Goal: Task Accomplishment & Management: Use online tool/utility

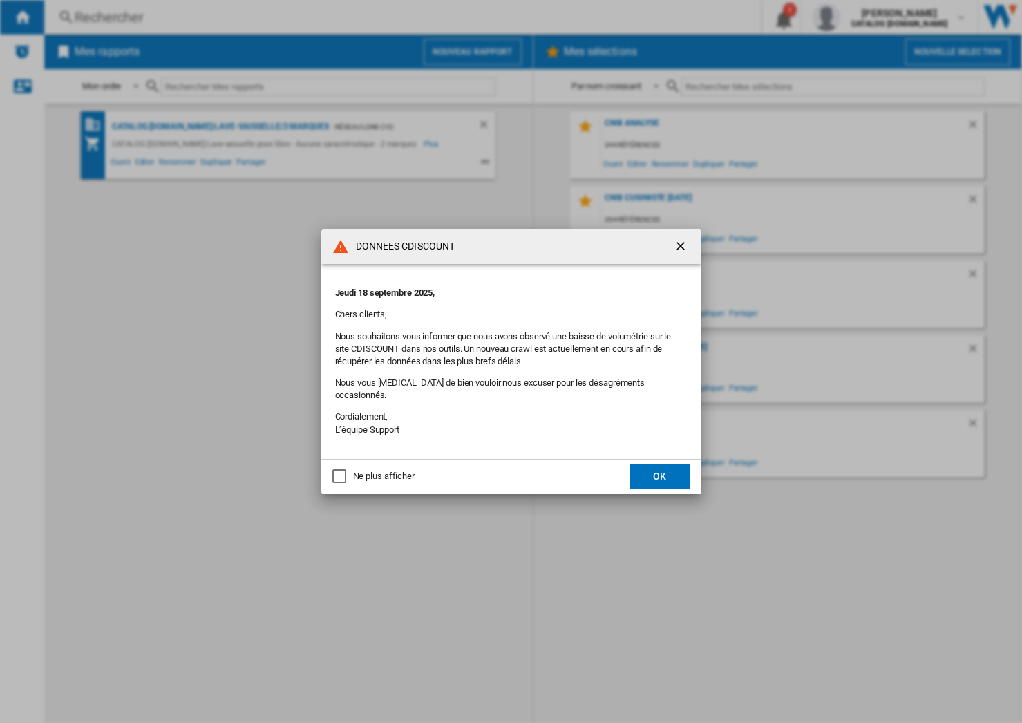
click at [670, 474] on button "OK" at bounding box center [660, 476] width 61 height 25
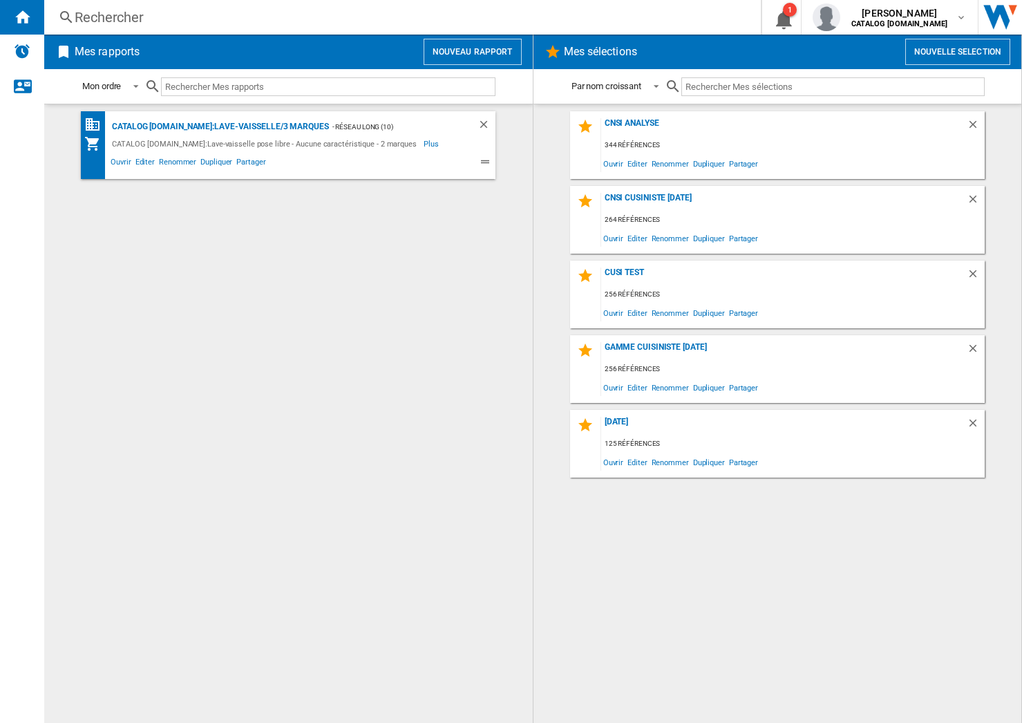
click at [923, 55] on button "Nouvelle selection" at bounding box center [958, 52] width 105 height 26
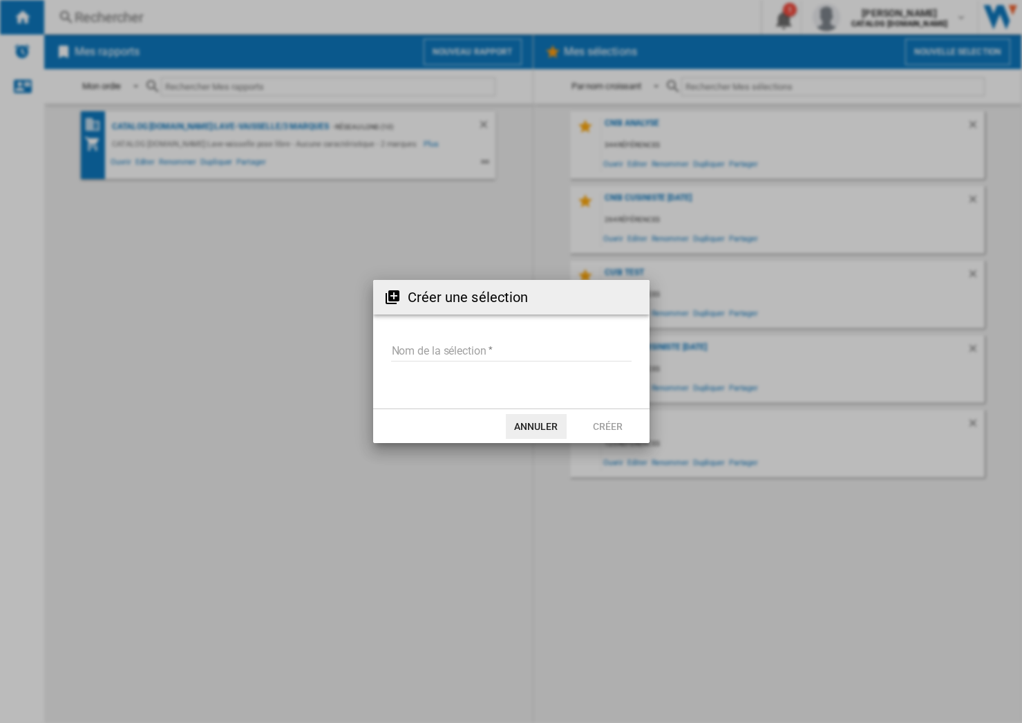
click at [559, 428] on button "Annuler" at bounding box center [536, 426] width 61 height 25
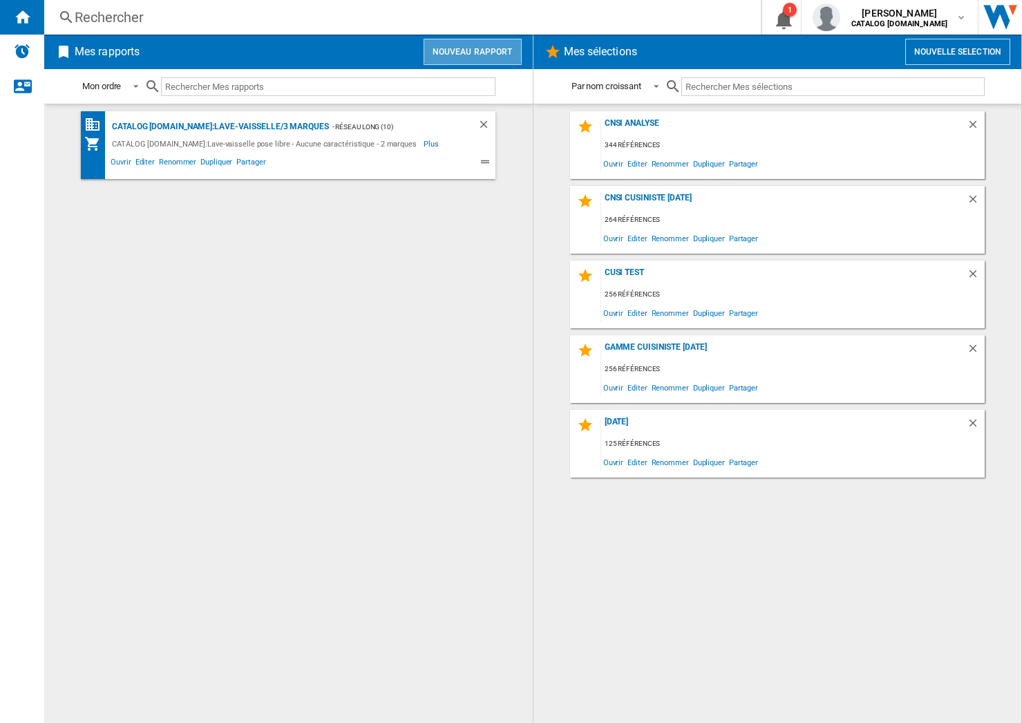
click at [496, 44] on button "Nouveau rapport" at bounding box center [473, 52] width 98 height 26
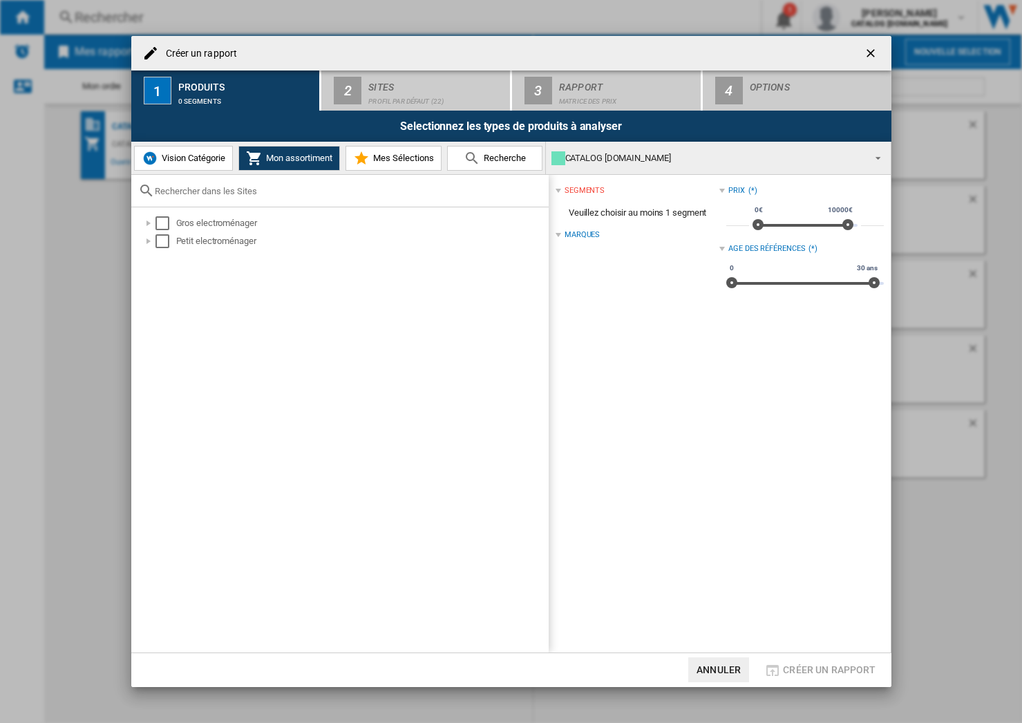
click at [436, 165] on button "Mes Sélections" at bounding box center [394, 158] width 96 height 25
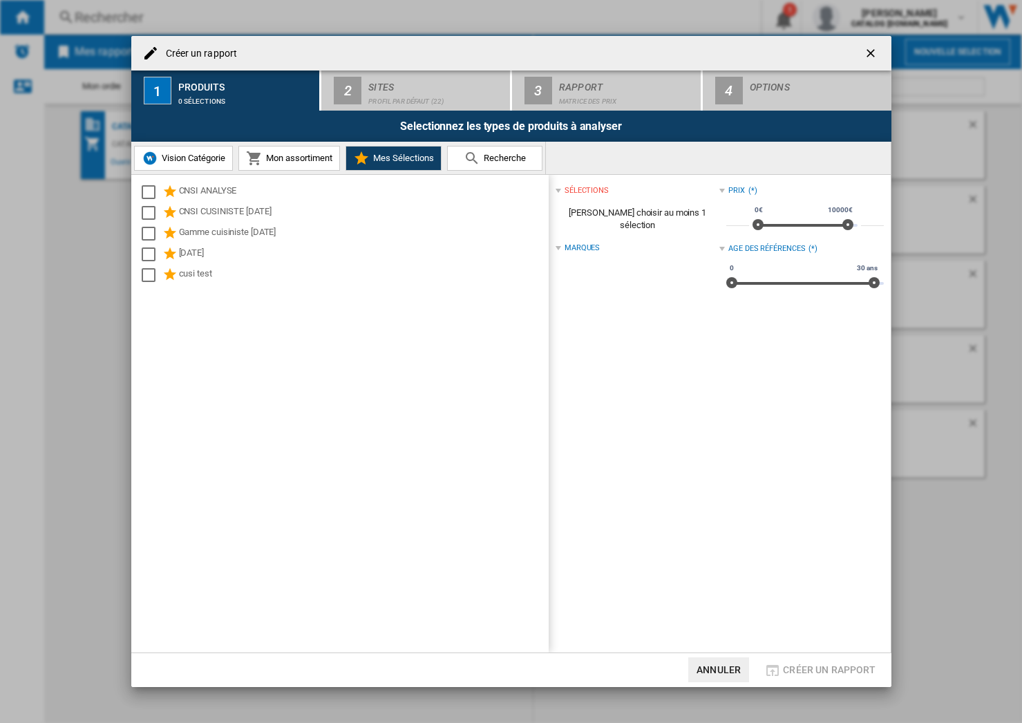
click at [880, 55] on ng-md-icon "getI18NText('BUTTONS.CLOSE_DIALOG')" at bounding box center [872, 54] width 17 height 17
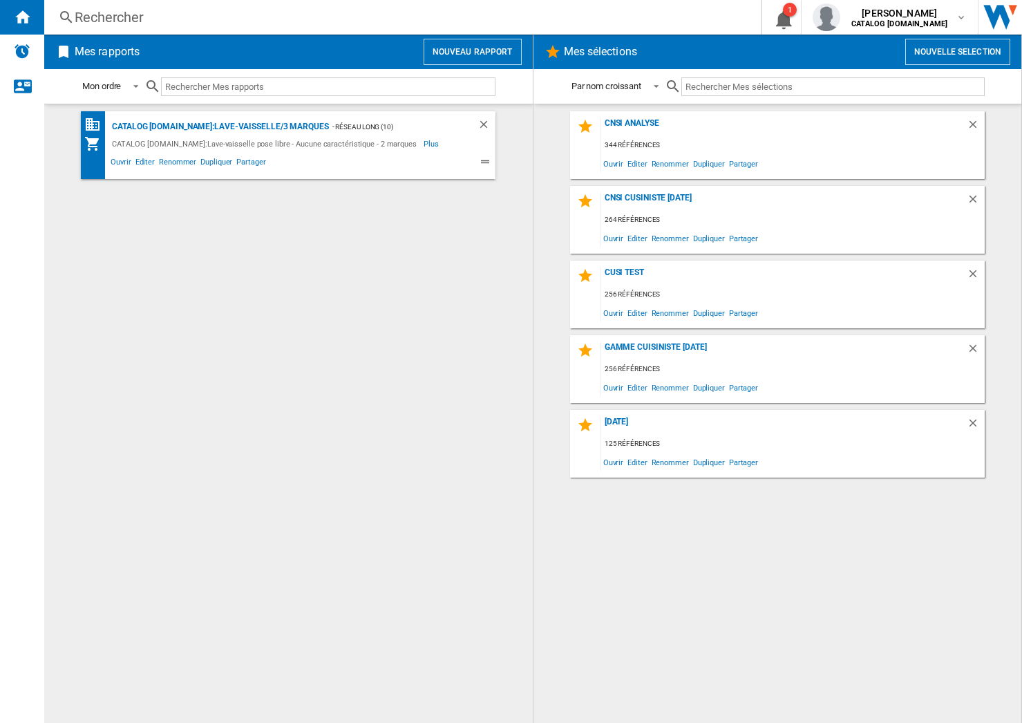
drag, startPoint x: 414, startPoint y: 308, endPoint x: 396, endPoint y: 288, distance: 26.9
click at [414, 308] on div "CATALOG [DOMAIN_NAME]:Lave-vaisselle/3 marques - Réseau long (10) CATALOG [DOMA…" at bounding box center [288, 413] width 461 height 605
click at [933, 47] on button "Nouvelle selection" at bounding box center [958, 52] width 105 height 26
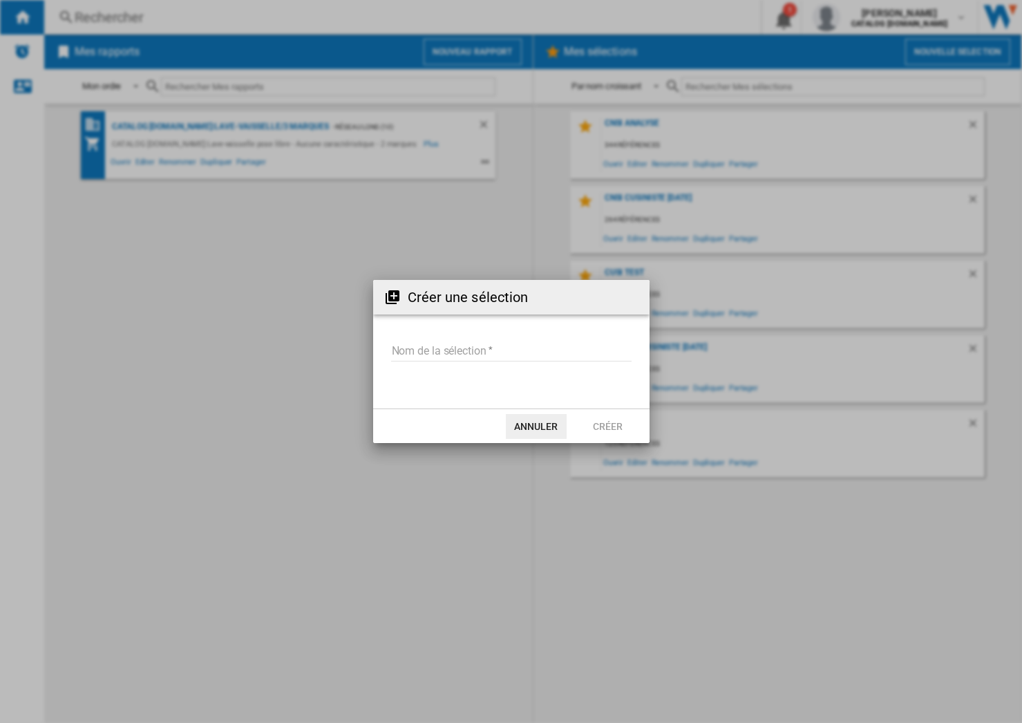
click at [476, 352] on input "Nom de la sélection" at bounding box center [511, 351] width 241 height 21
type input "**********"
click at [611, 424] on button "Créer" at bounding box center [608, 426] width 61 height 25
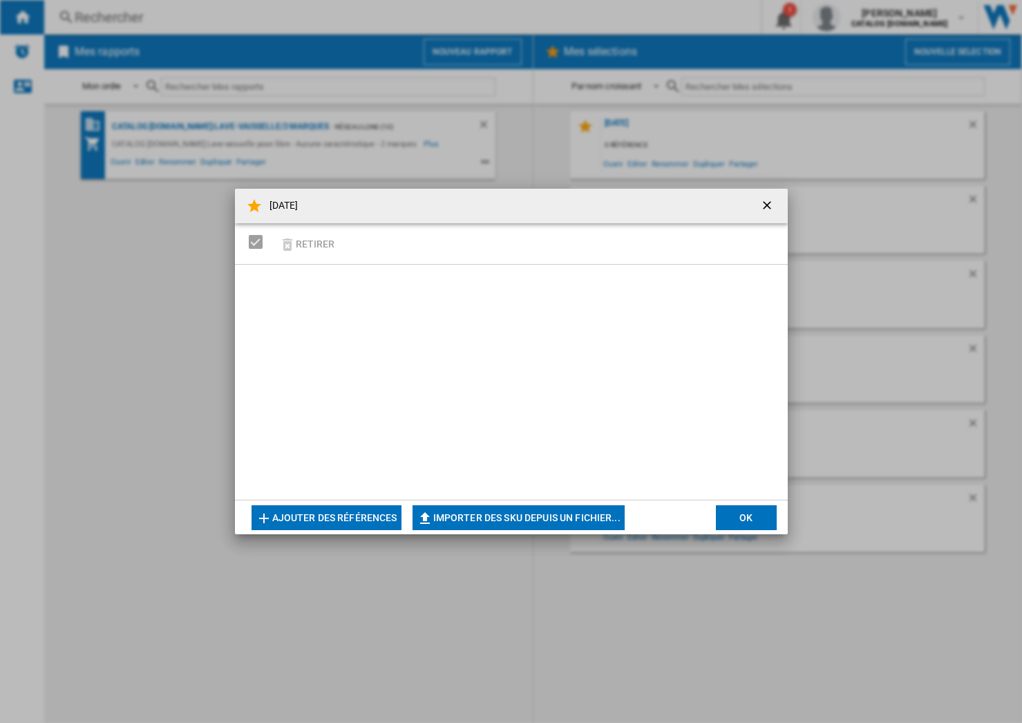
click at [474, 518] on button "Importer des SKU depuis un fichier..." at bounding box center [519, 517] width 212 height 25
type input "**********"
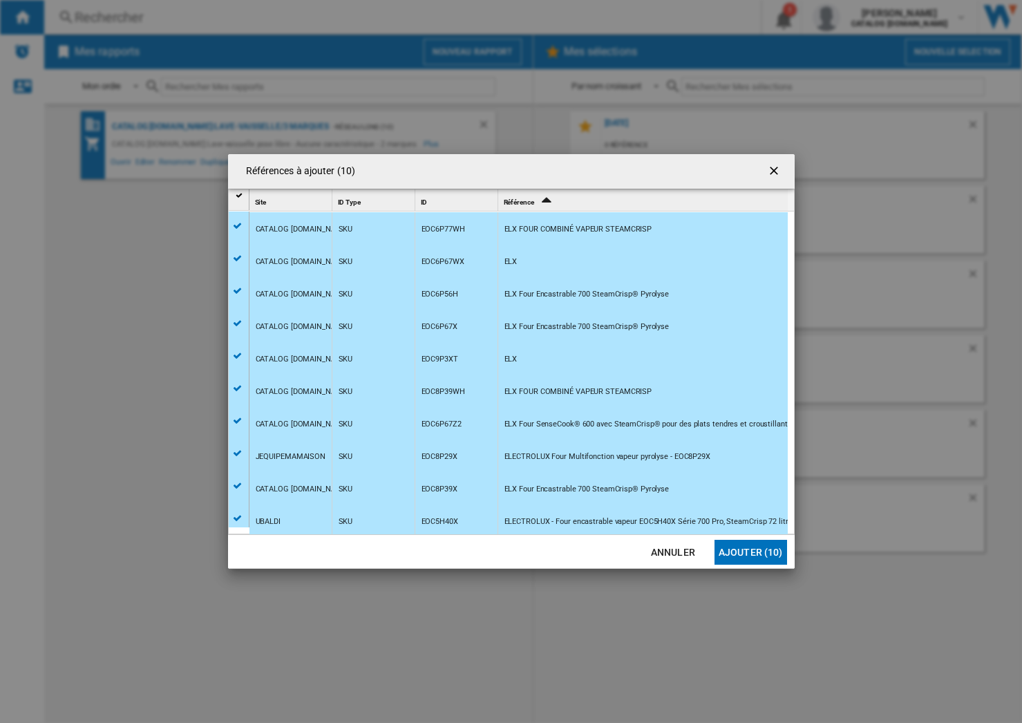
click at [746, 558] on button "Ajouter (10)" at bounding box center [751, 552] width 73 height 25
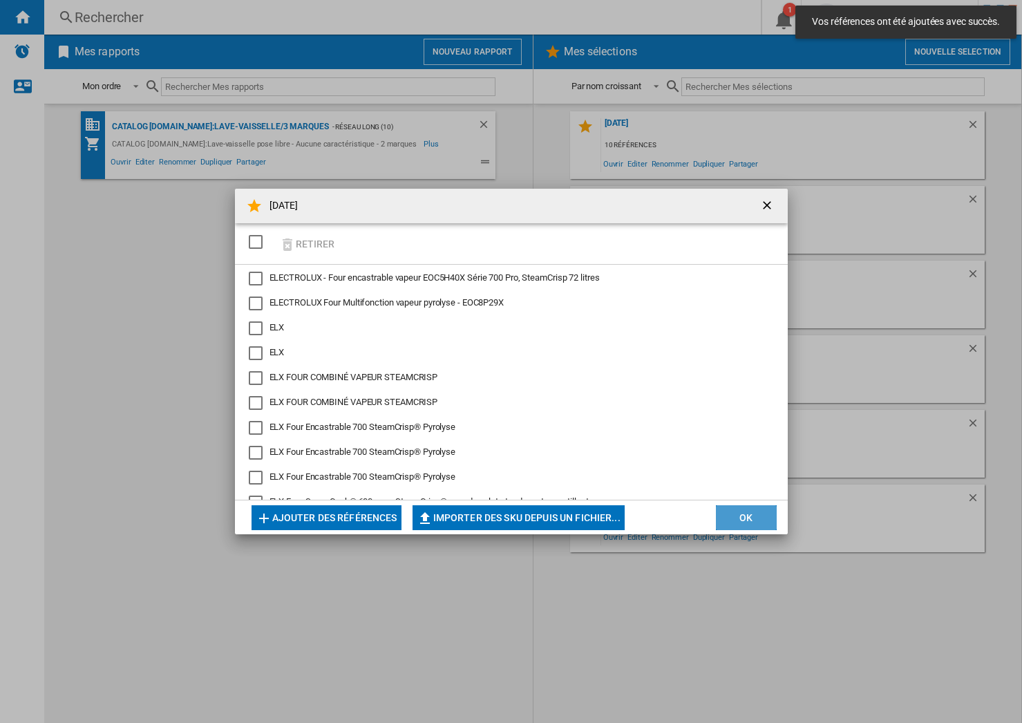
click at [747, 518] on button "OK" at bounding box center [746, 517] width 61 height 25
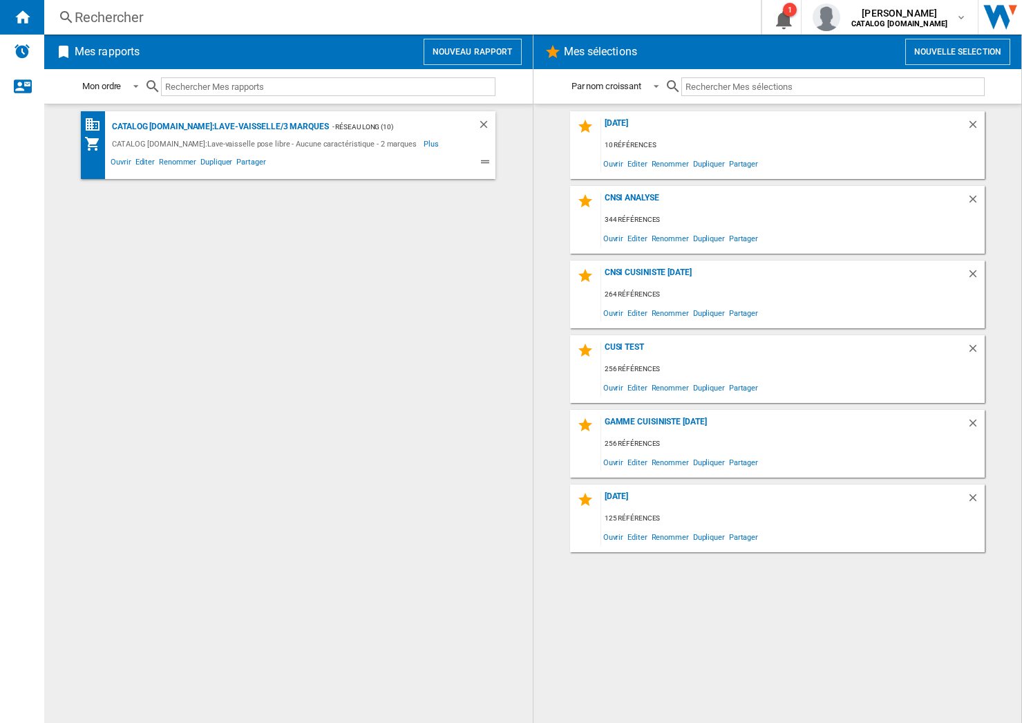
click at [478, 52] on button "Nouveau rapport" at bounding box center [473, 52] width 98 height 26
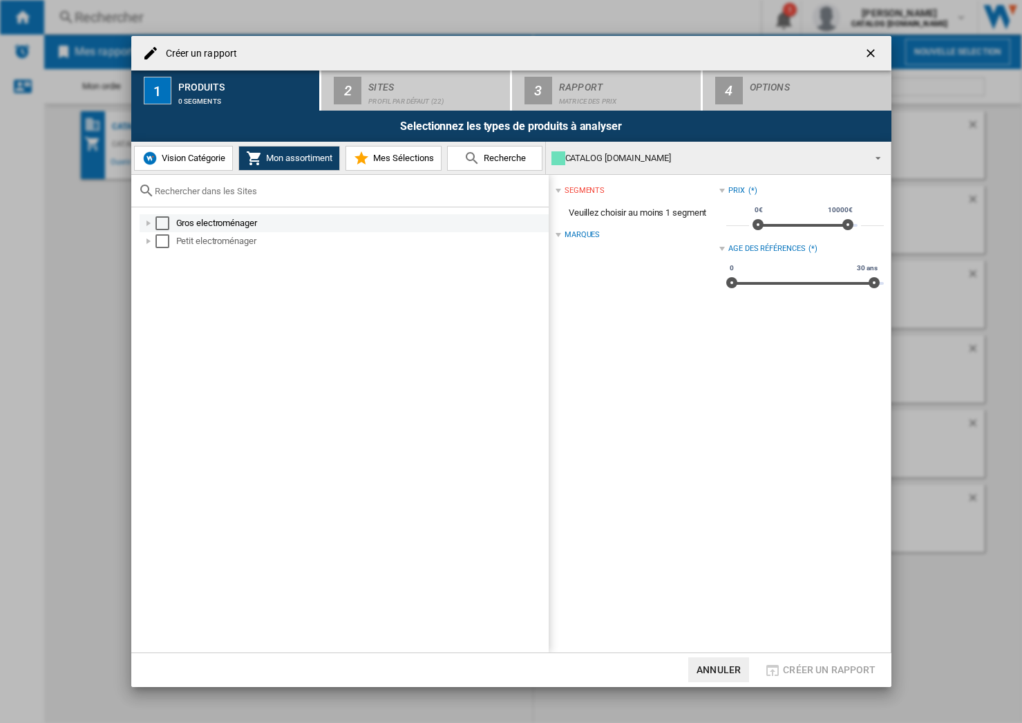
click at [161, 221] on div "Select" at bounding box center [163, 223] width 14 height 14
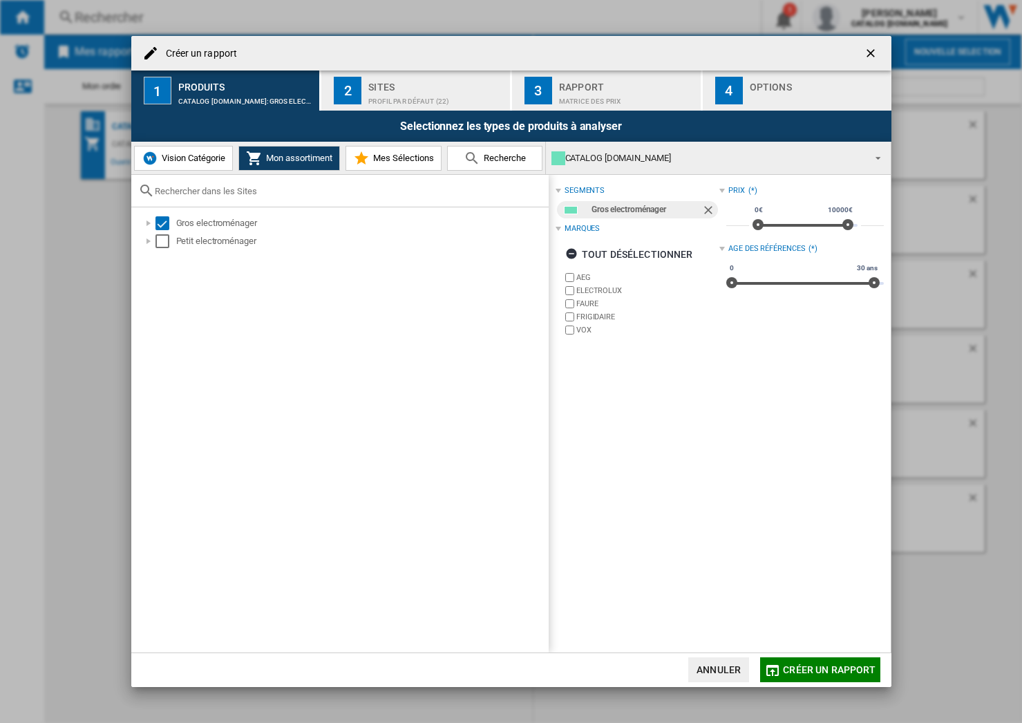
click at [427, 149] on button "Mes Sélections" at bounding box center [394, 158] width 96 height 25
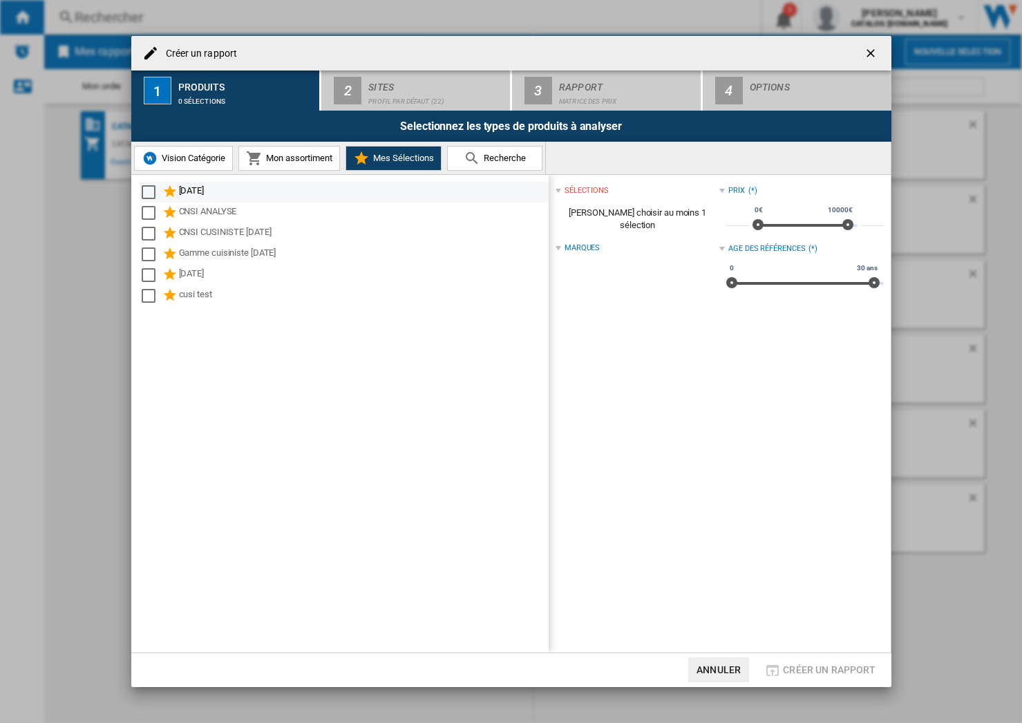
click at [155, 190] on div "Select" at bounding box center [149, 192] width 14 height 14
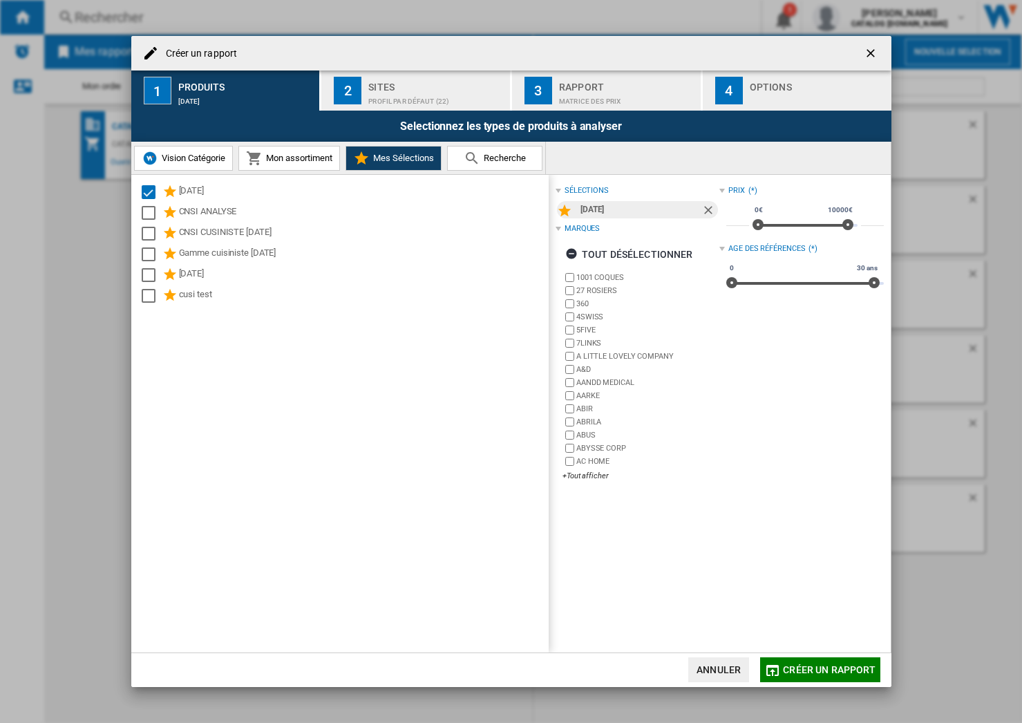
click at [860, 665] on span "Créer un rapport" at bounding box center [829, 669] width 93 height 11
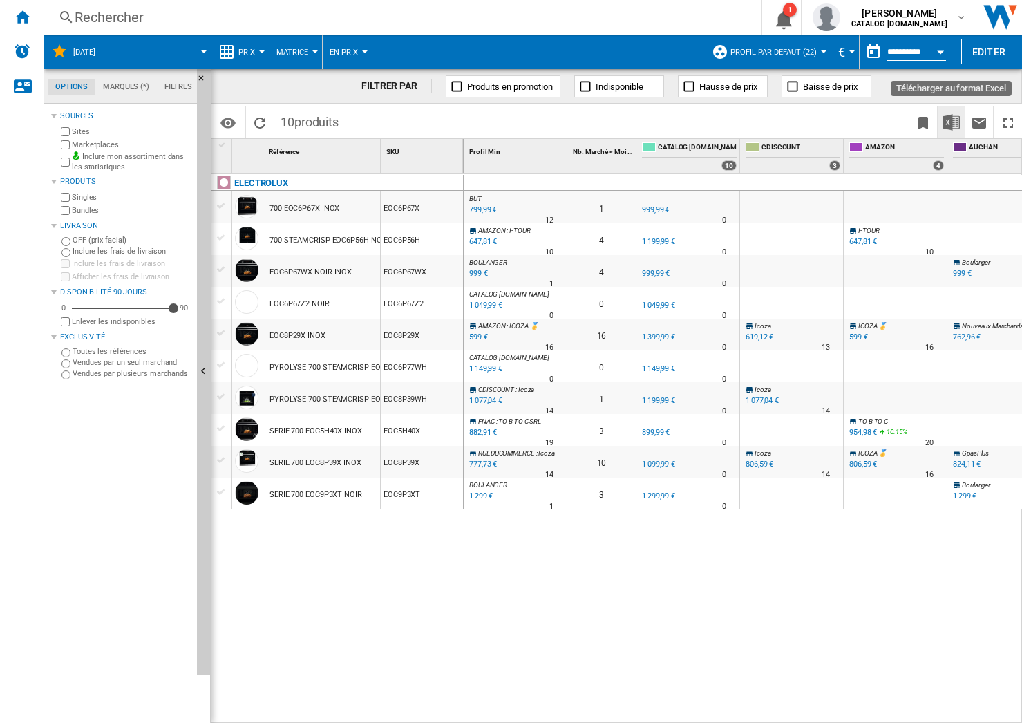
click at [958, 122] on img "Télécharger au format Excel" at bounding box center [952, 122] width 17 height 17
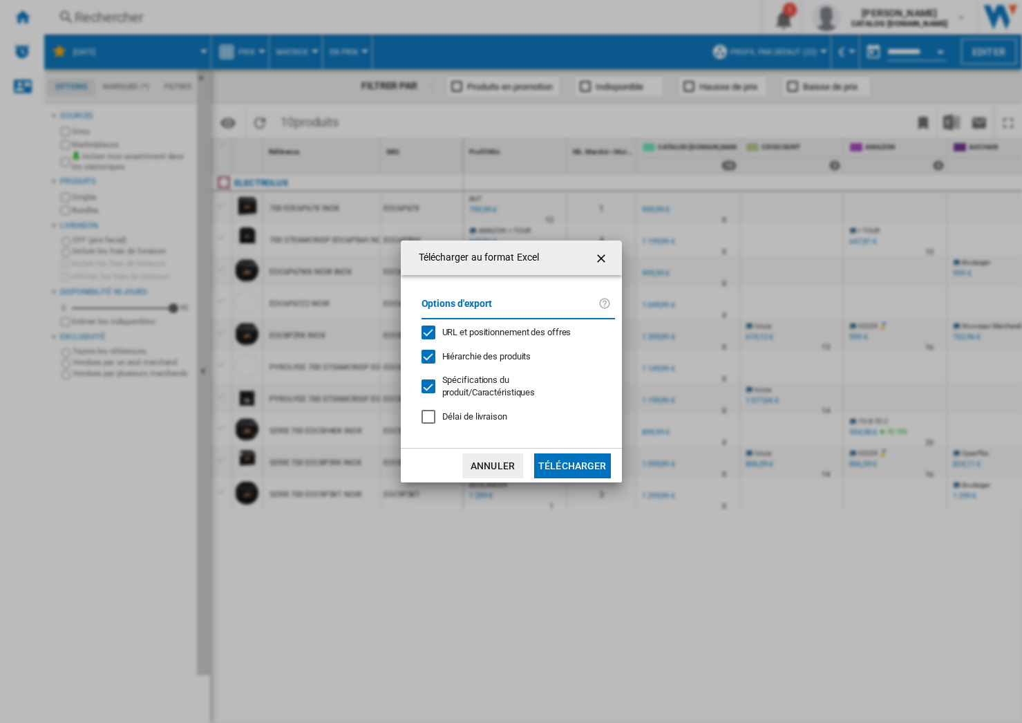
click at [555, 467] on button "Télécharger" at bounding box center [572, 465] width 77 height 25
